Goal: Find specific page/section: Find specific page/section

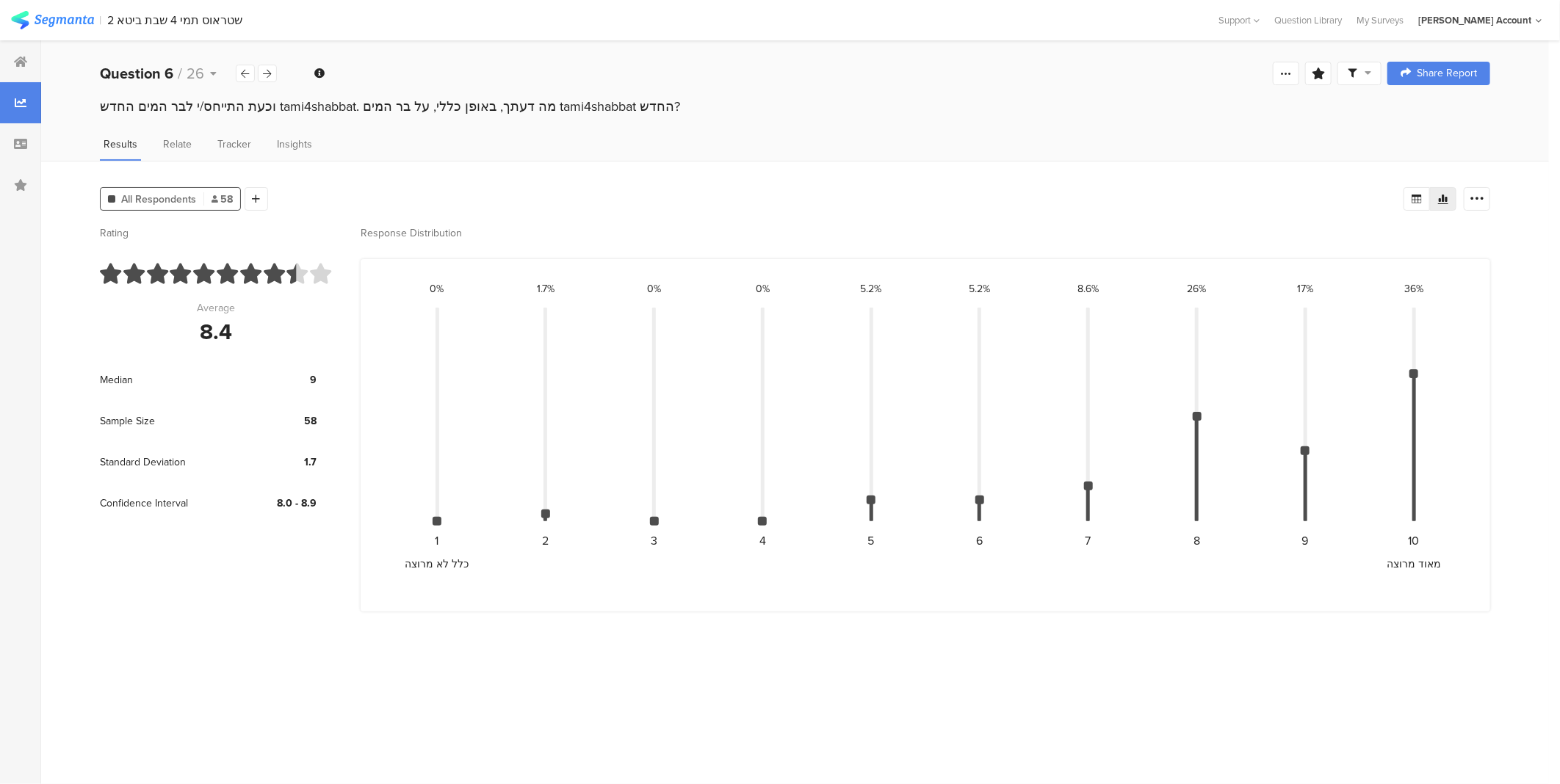
click at [55, 17] on img at bounding box center [52, 20] width 83 height 18
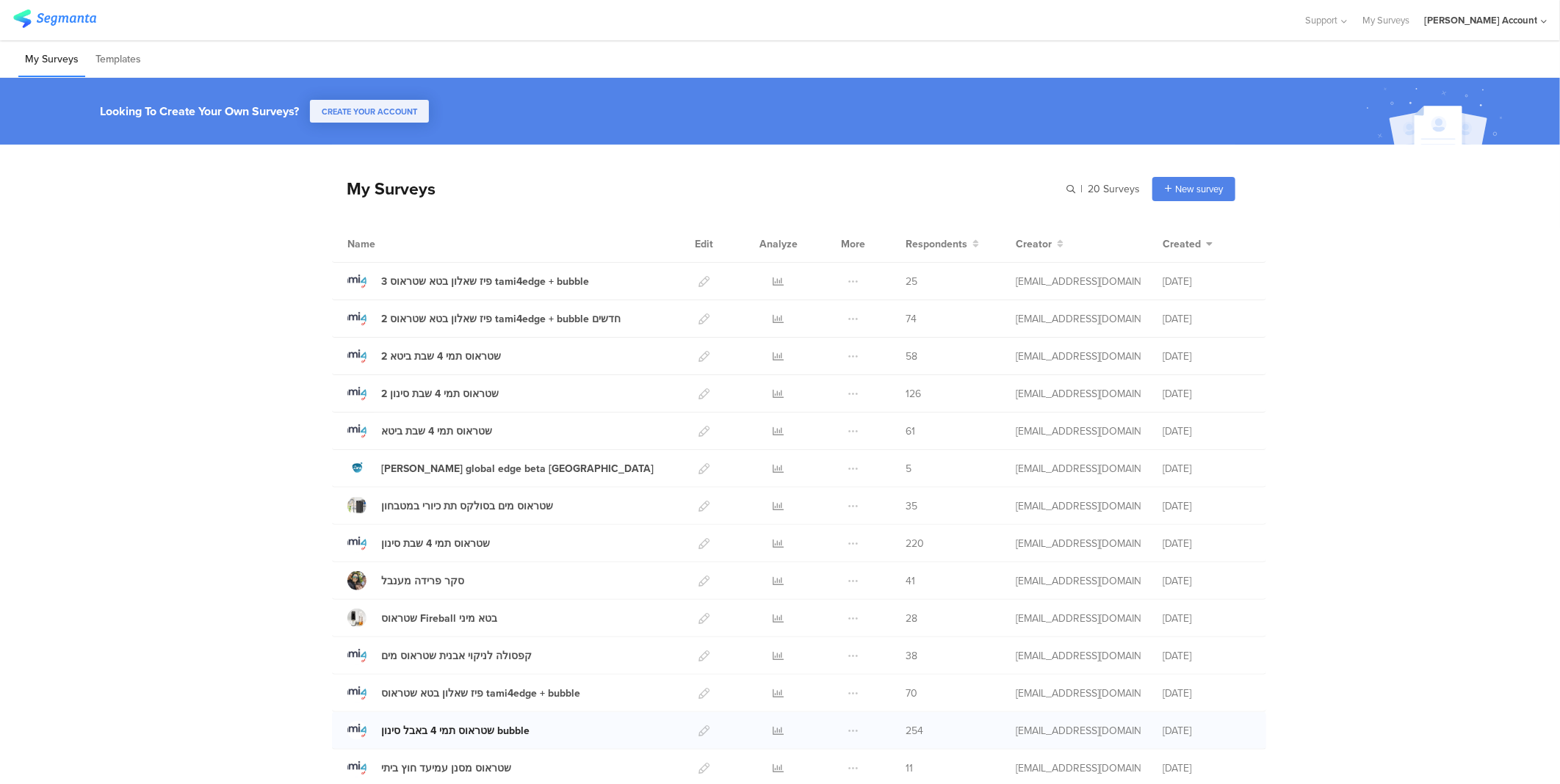
scroll to position [81, 0]
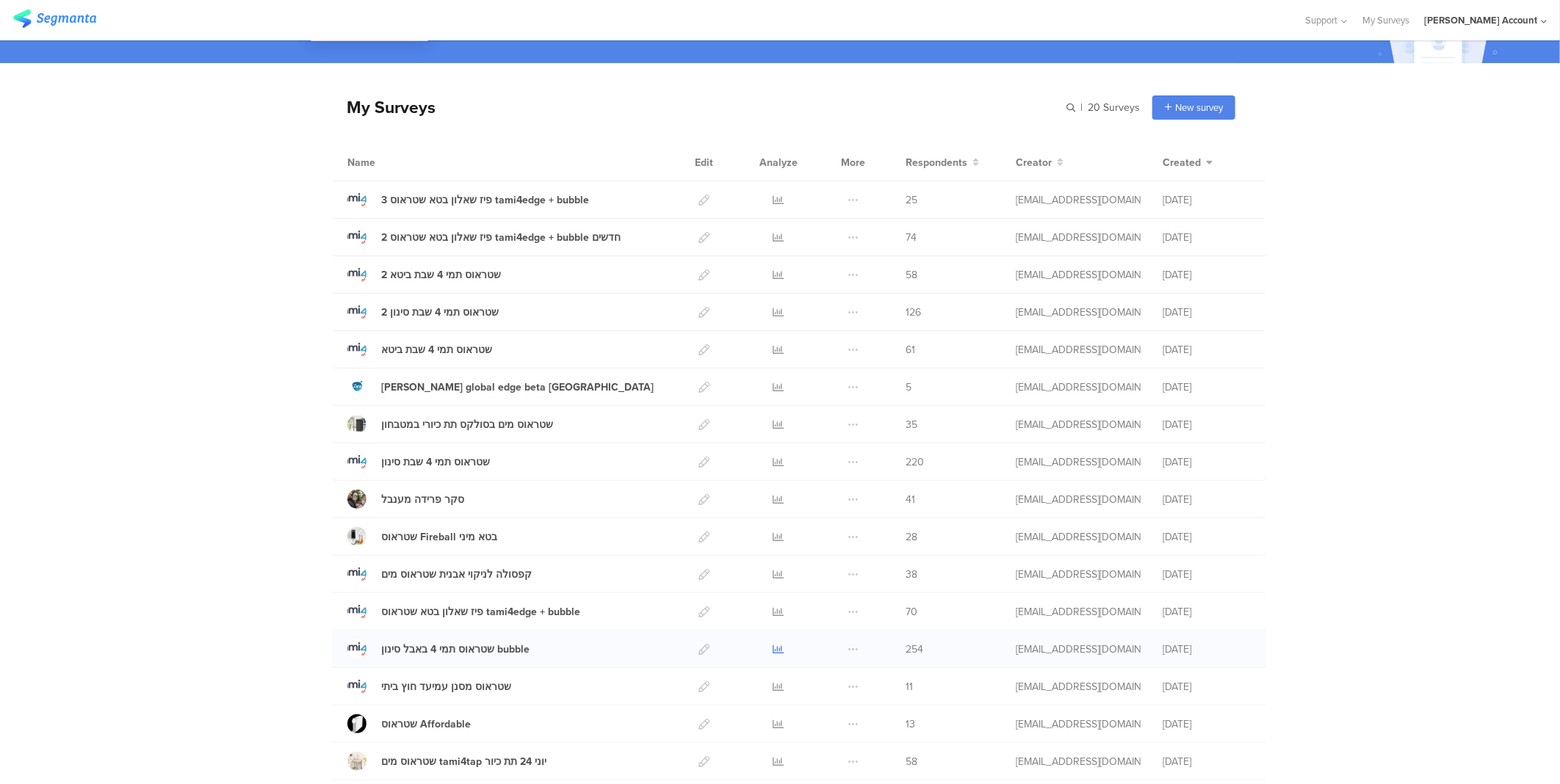
click at [773, 644] on icon at bounding box center [779, 650] width 11 height 11
click at [773, 271] on icon at bounding box center [779, 275] width 11 height 11
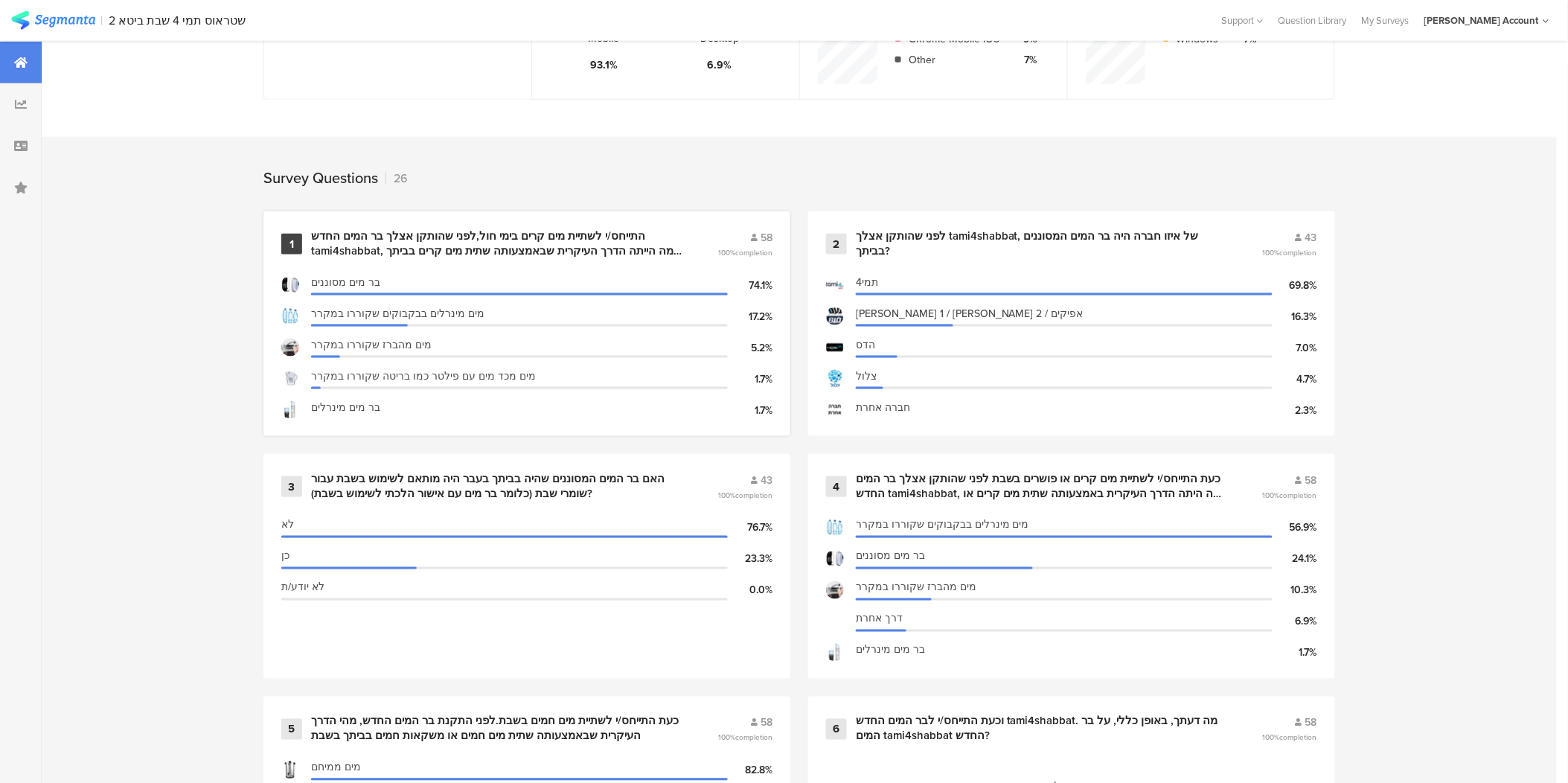
scroll to position [496, 0]
